Goal: Find specific page/section: Find specific page/section

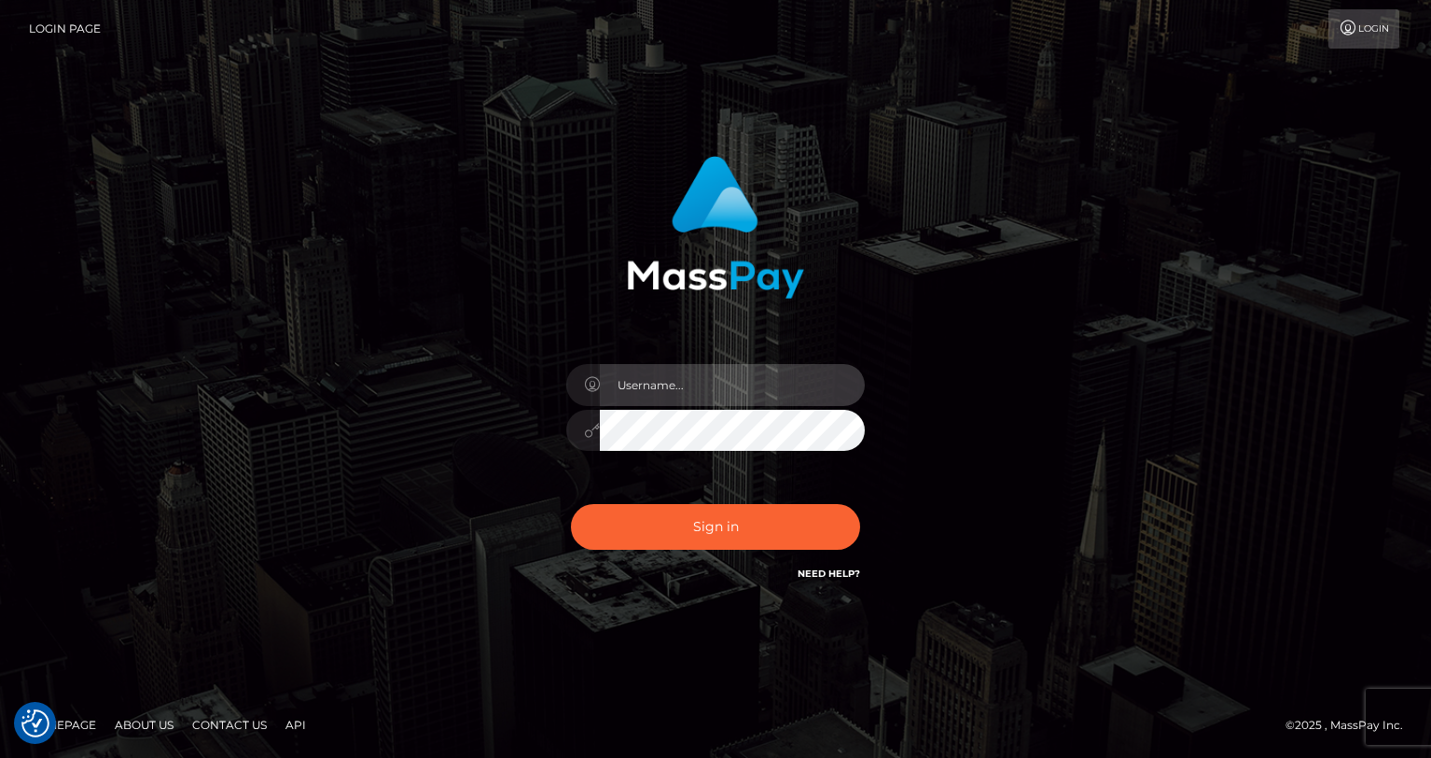
click at [664, 403] on input "text" at bounding box center [732, 385] width 265 height 42
type input "oli.fanvue"
click at [748, 375] on input "text" at bounding box center [732, 385] width 265 height 42
type input "oli.fanvue"
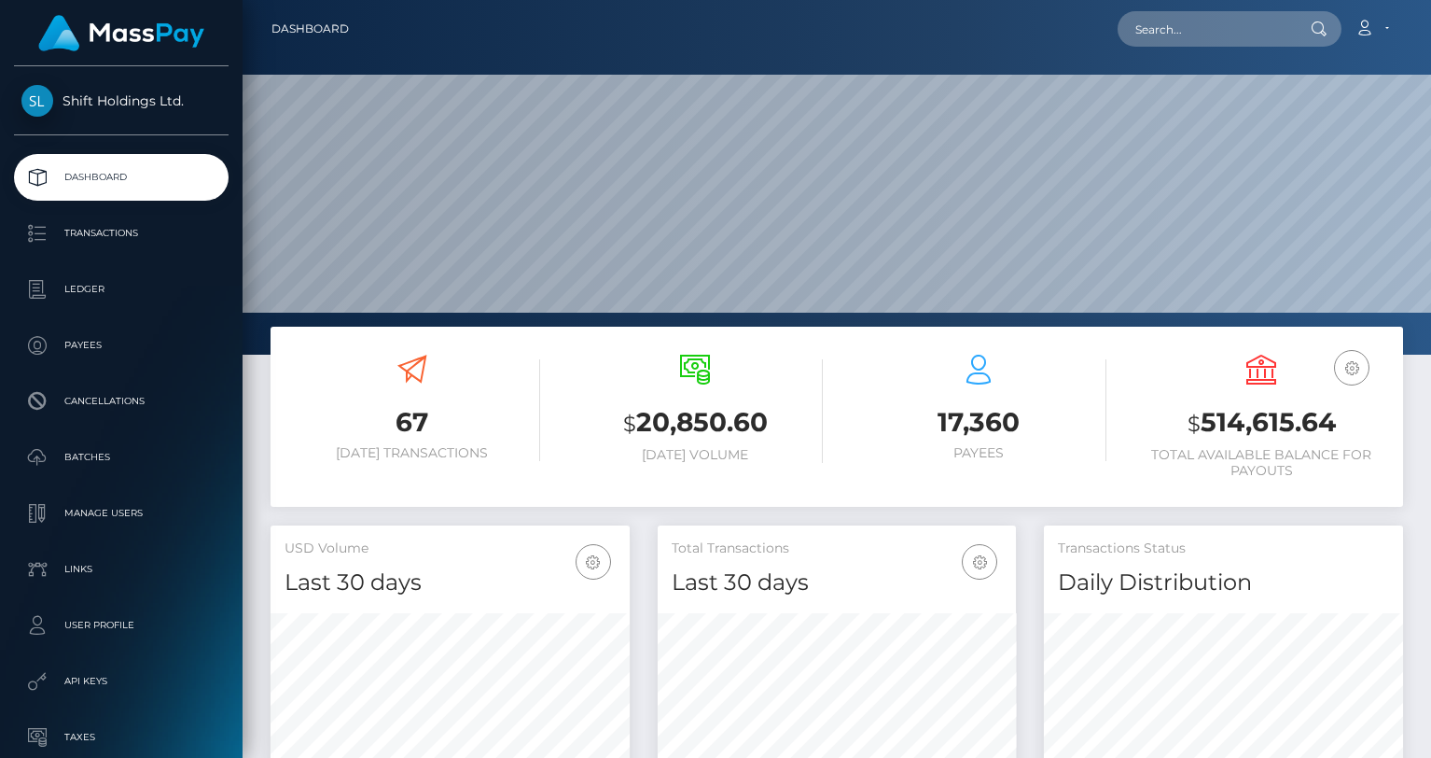
scroll to position [330, 359]
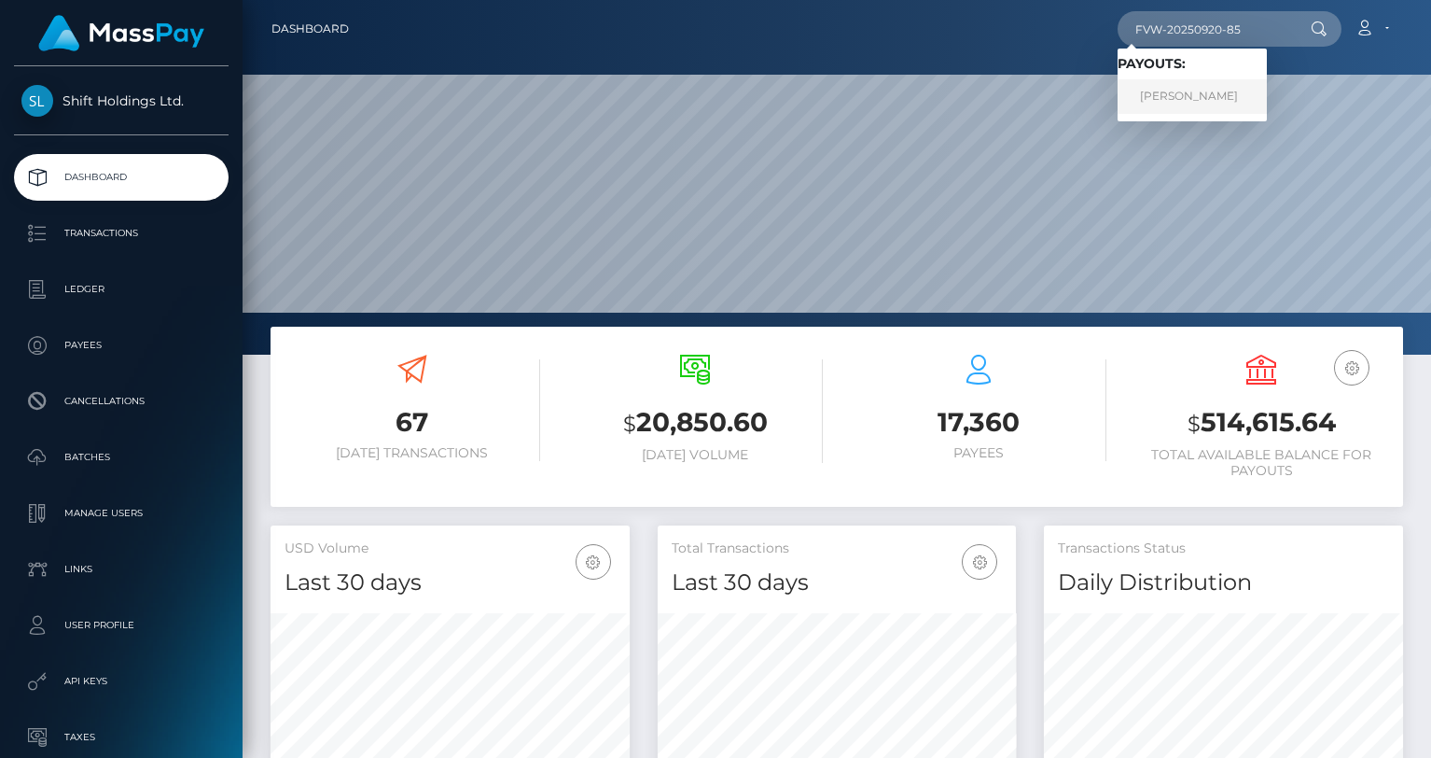
type input "FVW-20250920-85"
click at [1185, 110] on link "Shawn Howard" at bounding box center [1192, 96] width 149 height 35
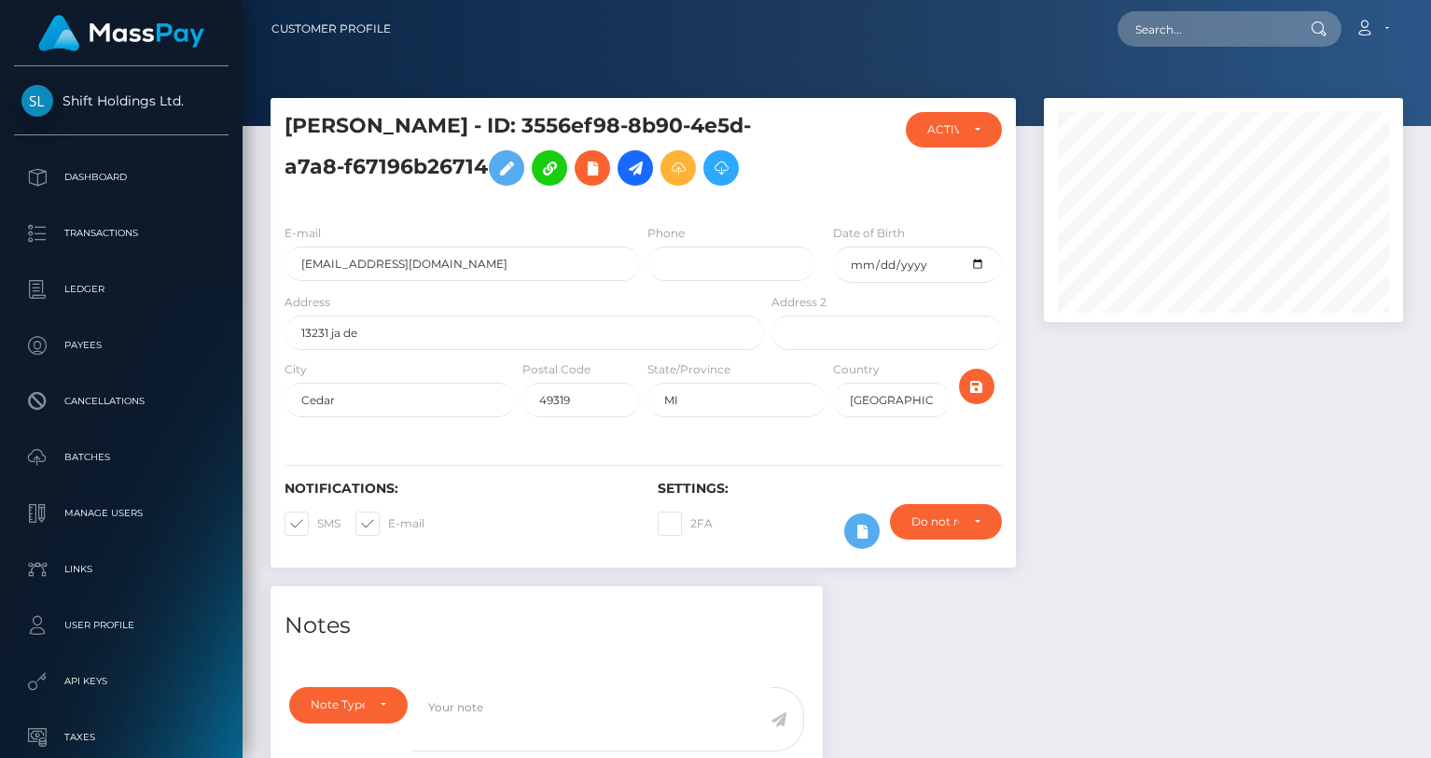
scroll to position [224, 359]
click at [427, 263] on input "shawnaln1@aol.com" at bounding box center [463, 263] width 356 height 35
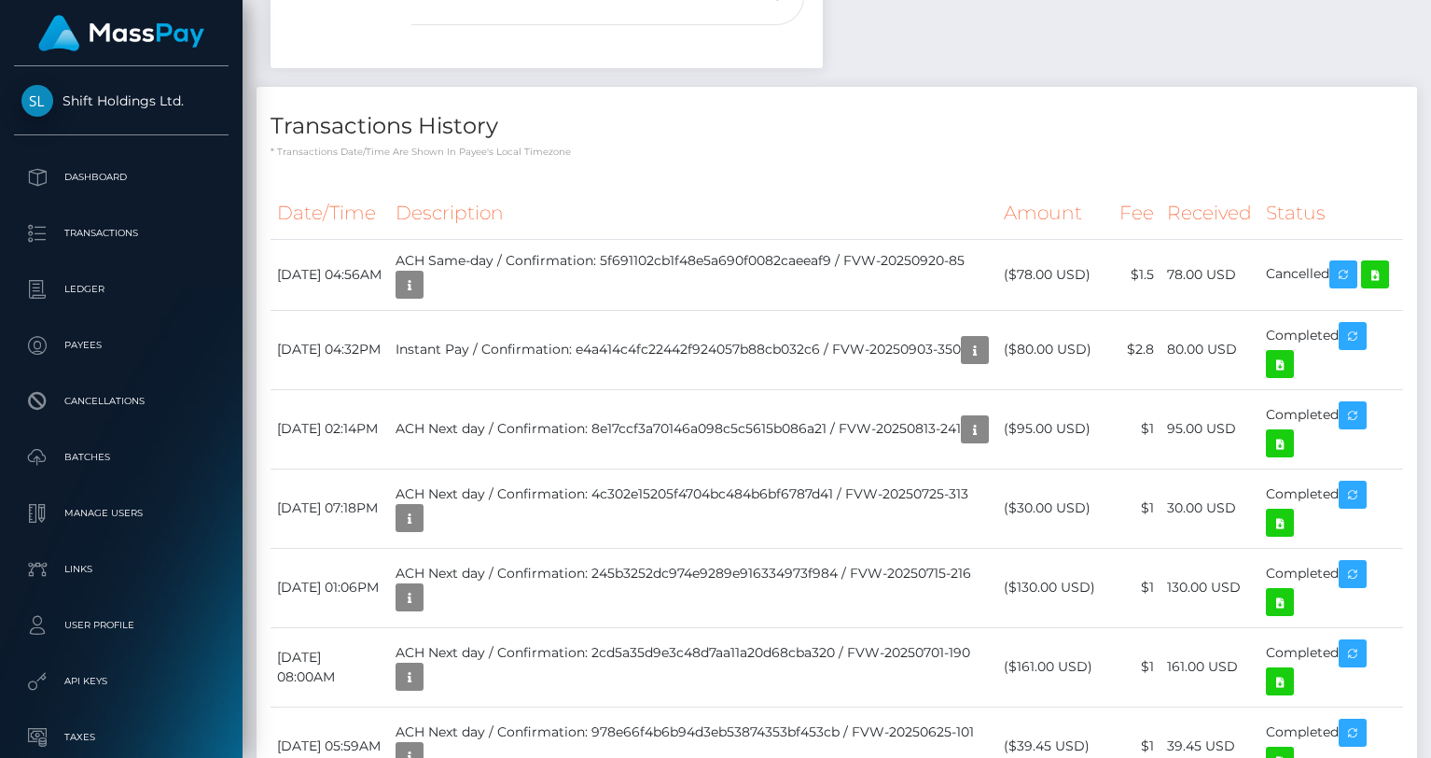
scroll to position [0, 0]
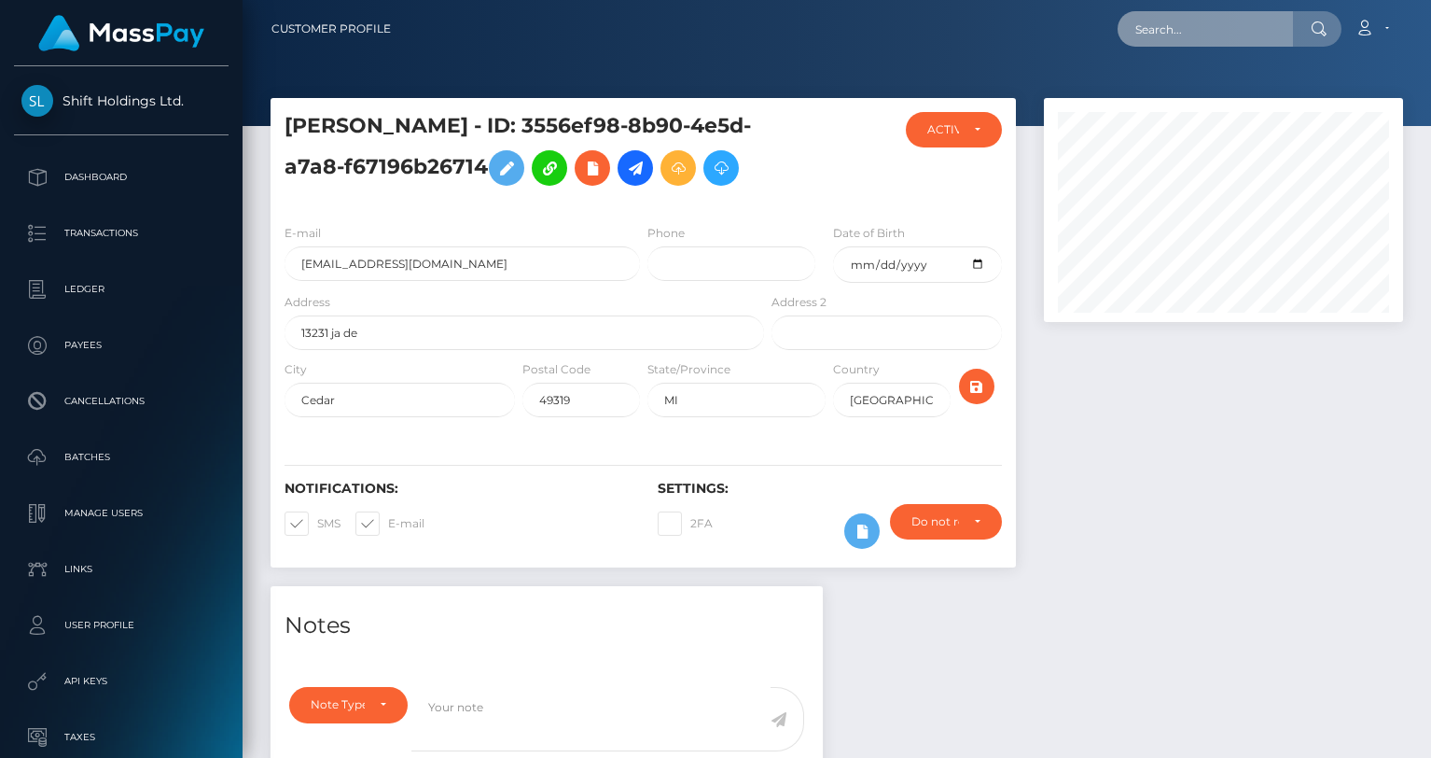
click at [1185, 32] on input "text" at bounding box center [1205, 28] width 175 height 35
paste input "FVW-20250920-25"
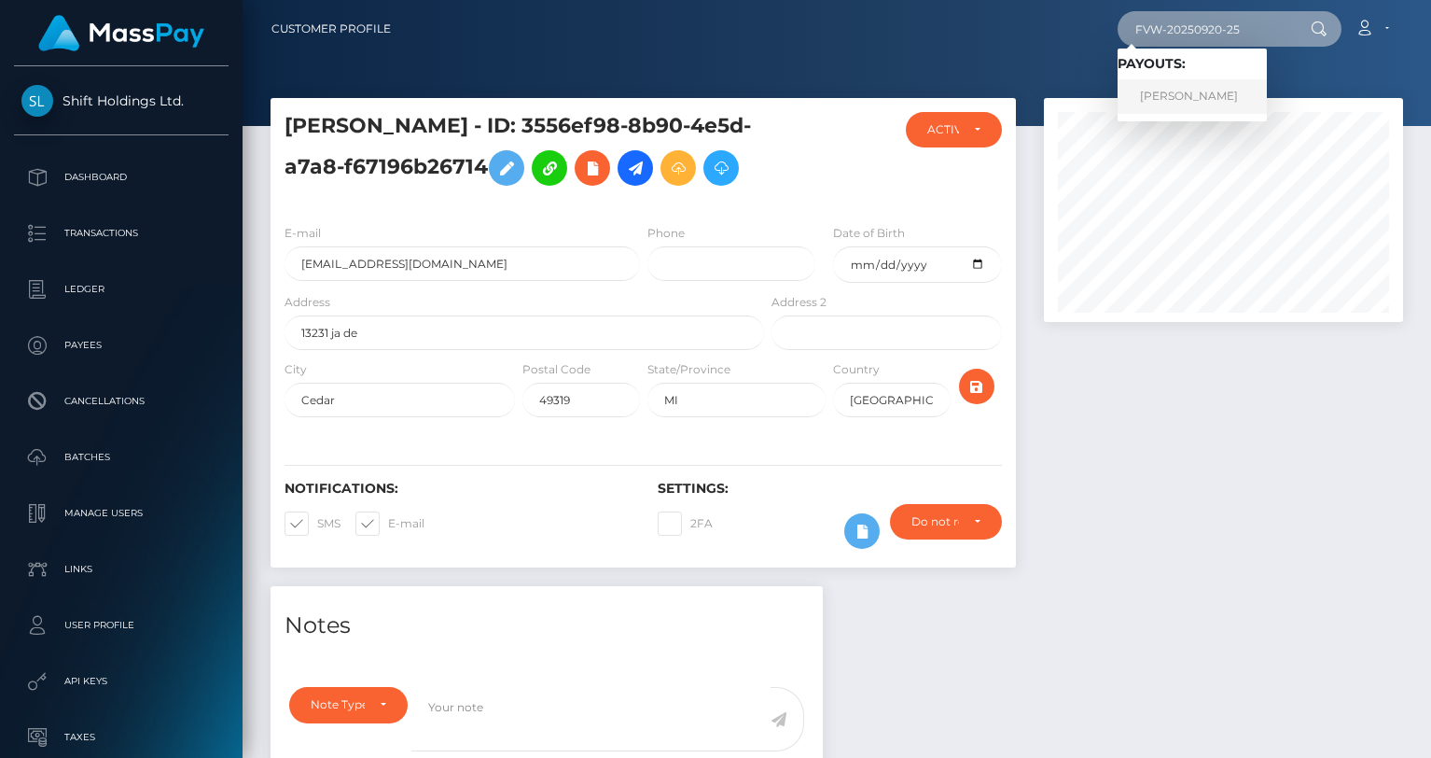
type input "FVW-20250920-25"
click at [1201, 97] on link "JULIA NICOLE SCHOLZ" at bounding box center [1192, 96] width 149 height 35
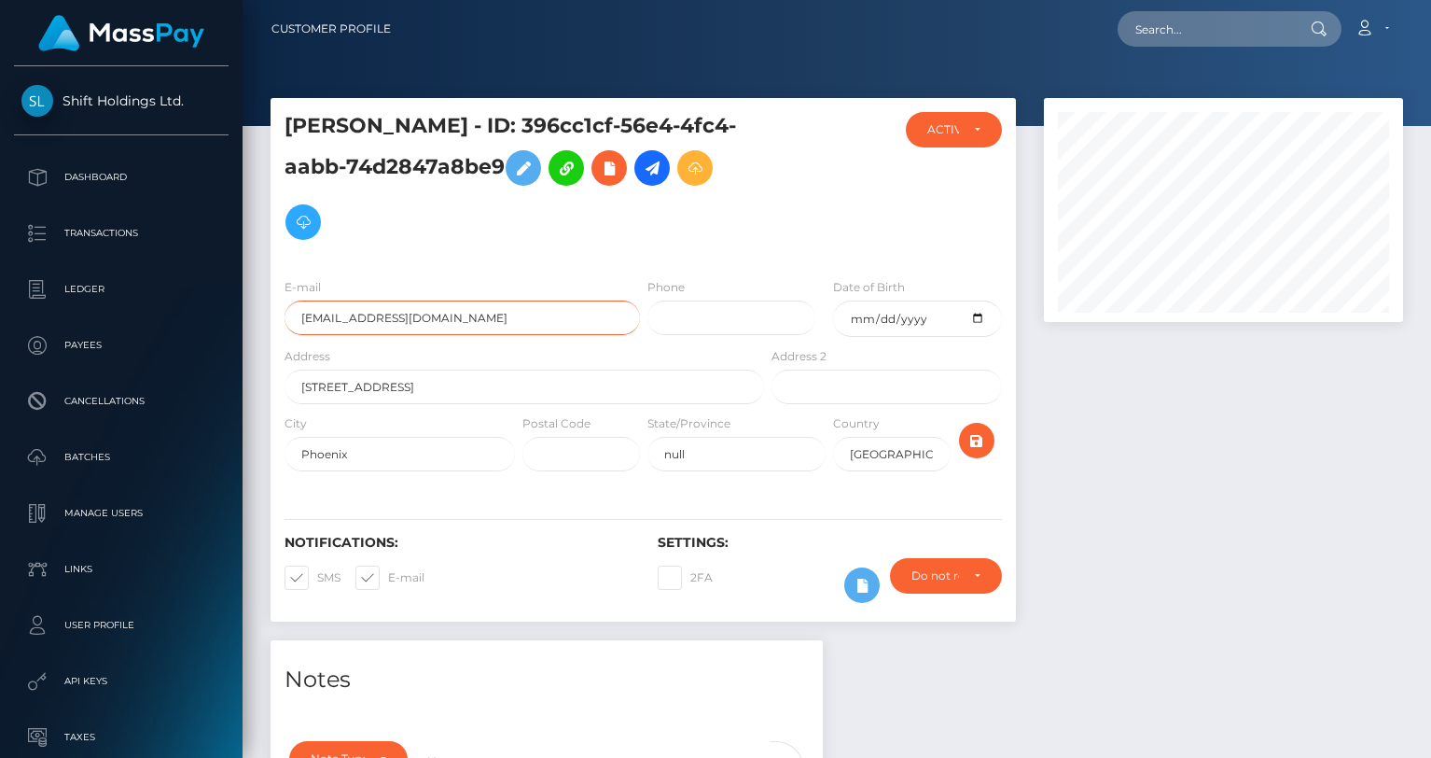
click at [463, 319] on input "katpet2424@gmail.com" at bounding box center [463, 317] width 356 height 35
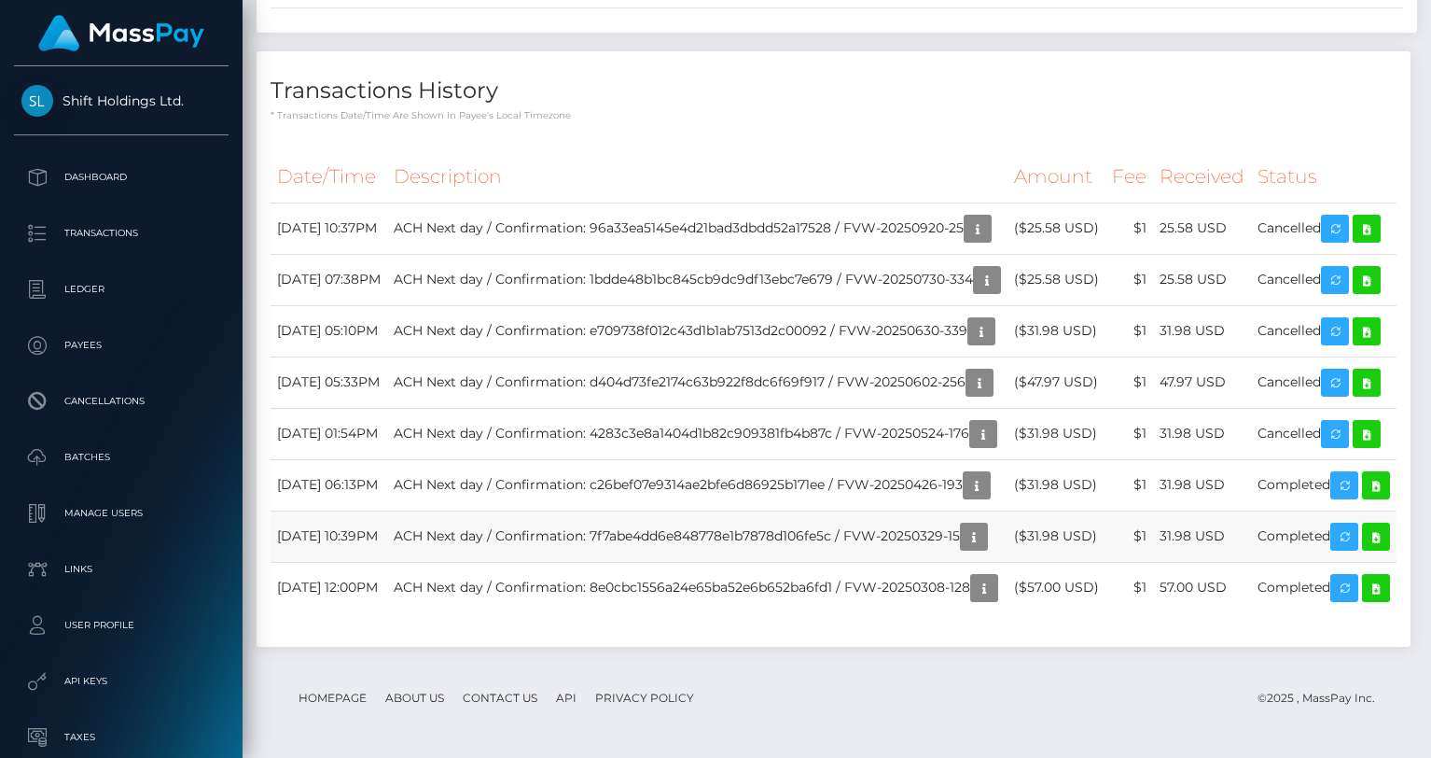
scroll to position [3887, 0]
